Goal: Task Accomplishment & Management: Use online tool/utility

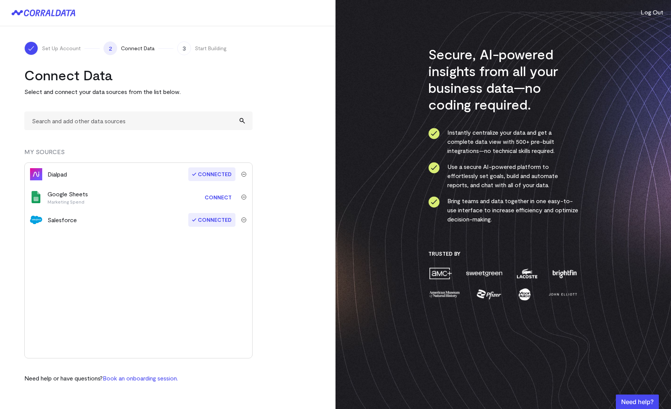
click at [217, 195] on link "Connect" at bounding box center [218, 197] width 35 height 14
